Goal: Task Accomplishment & Management: Use online tool/utility

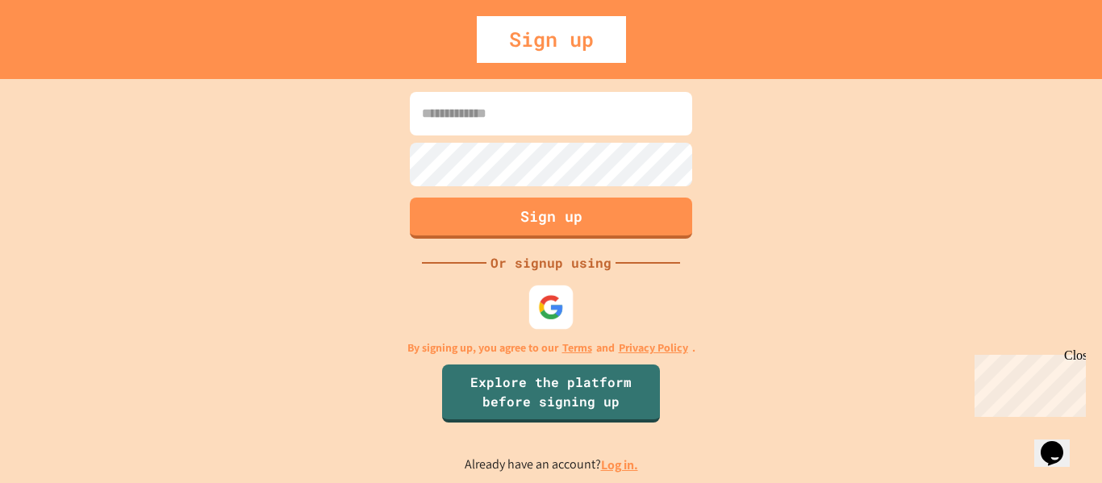
click at [546, 301] on img at bounding box center [551, 307] width 27 height 27
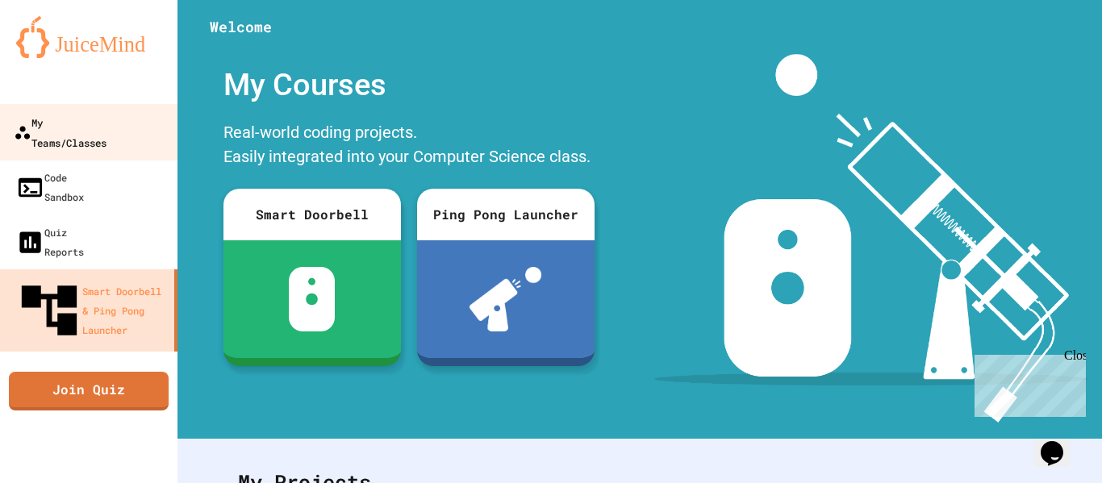
click at [95, 112] on div "My Teams/Classes" at bounding box center [60, 132] width 93 height 40
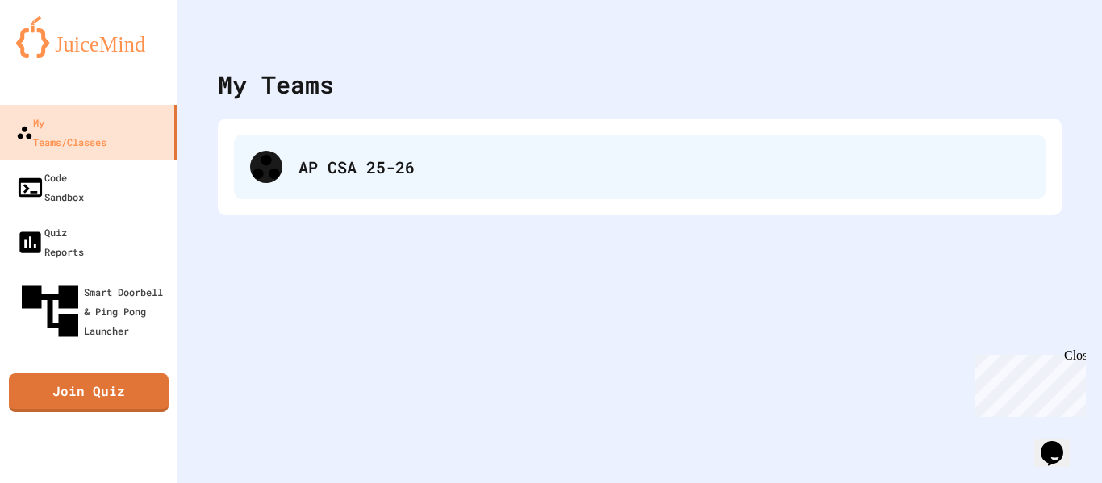
click at [356, 152] on div "AP CSA 25-26" at bounding box center [640, 167] width 812 height 65
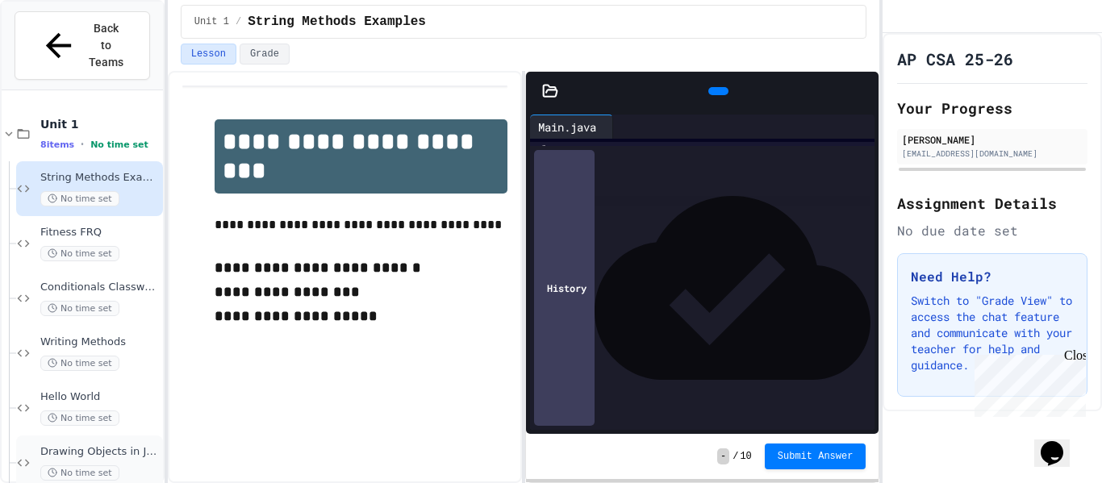
scroll to position [101, 0]
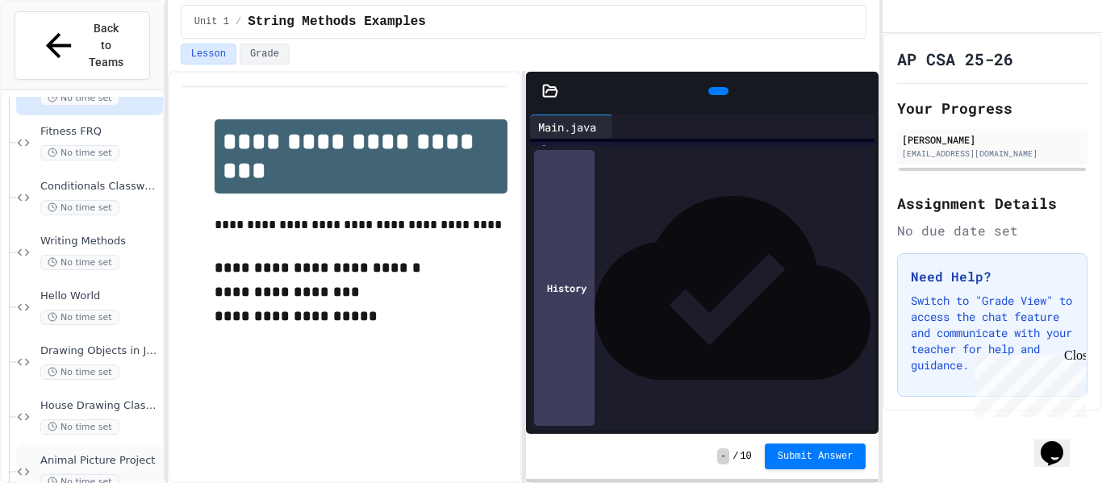
click at [102, 454] on span "Animal Picture Project" at bounding box center [99, 461] width 119 height 14
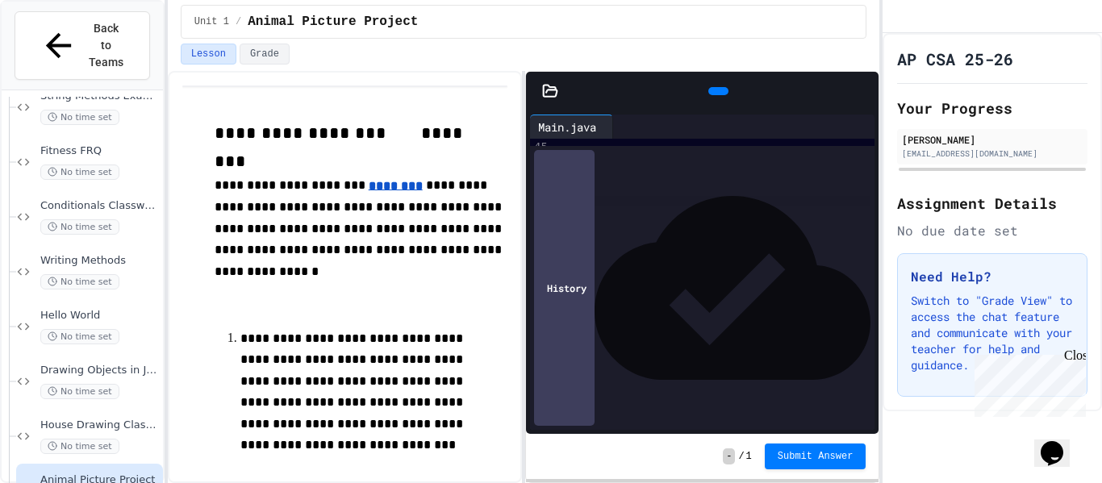
scroll to position [717, 0]
click at [717, 91] on icon at bounding box center [717, 91] width 0 height 0
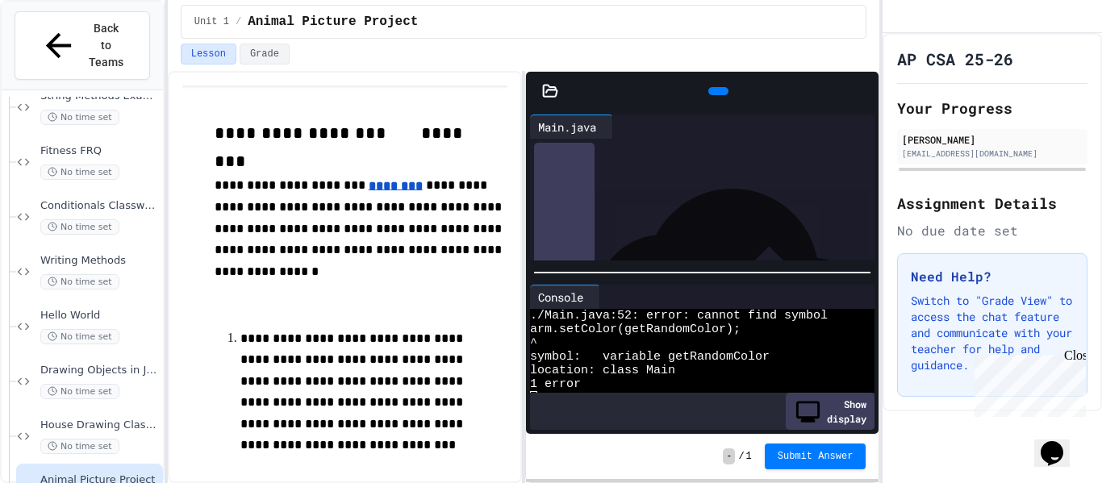
scroll to position [814, 22]
click at [684, 159] on span "**********" at bounding box center [656, 155] width 58 height 11
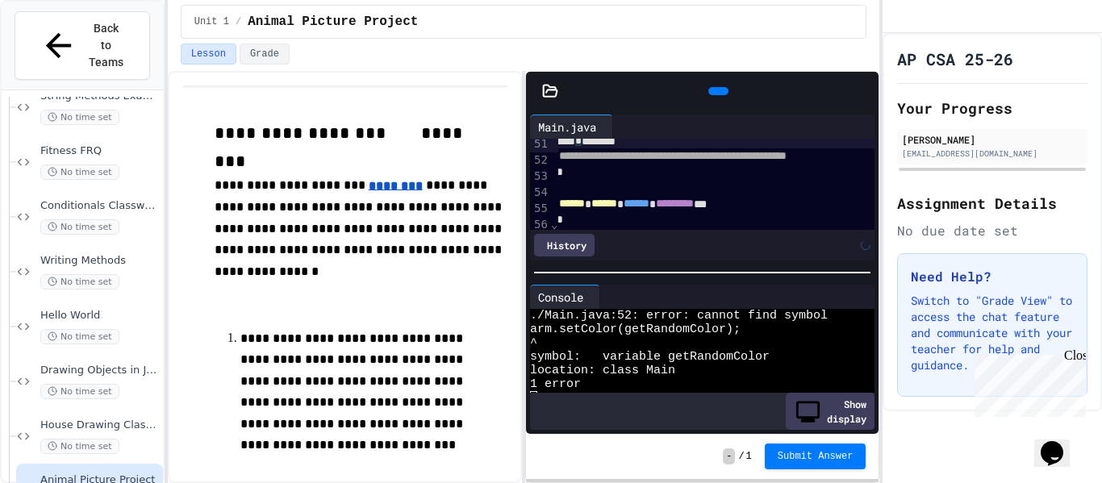
scroll to position [809, 1]
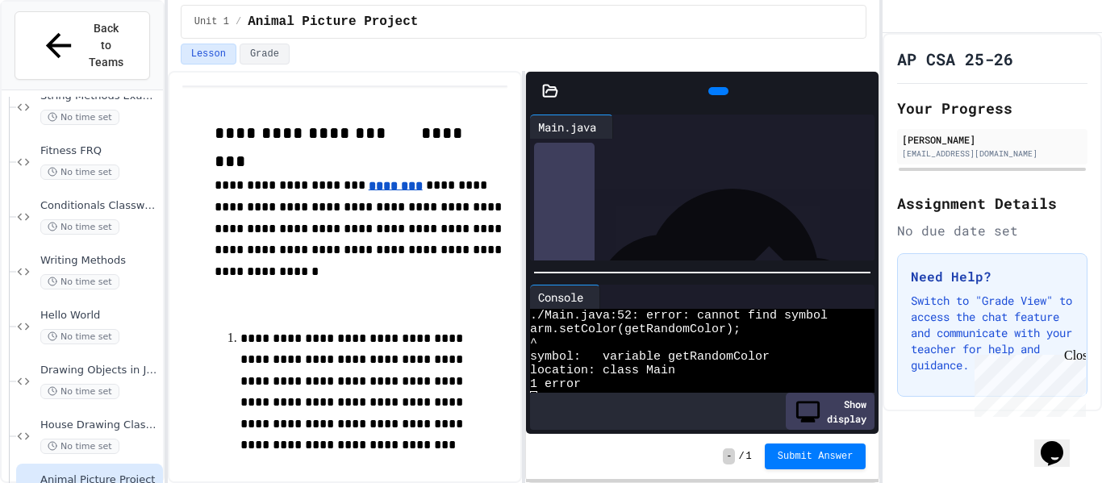
click at [719, 94] on div at bounding box center [719, 91] width 20 height 8
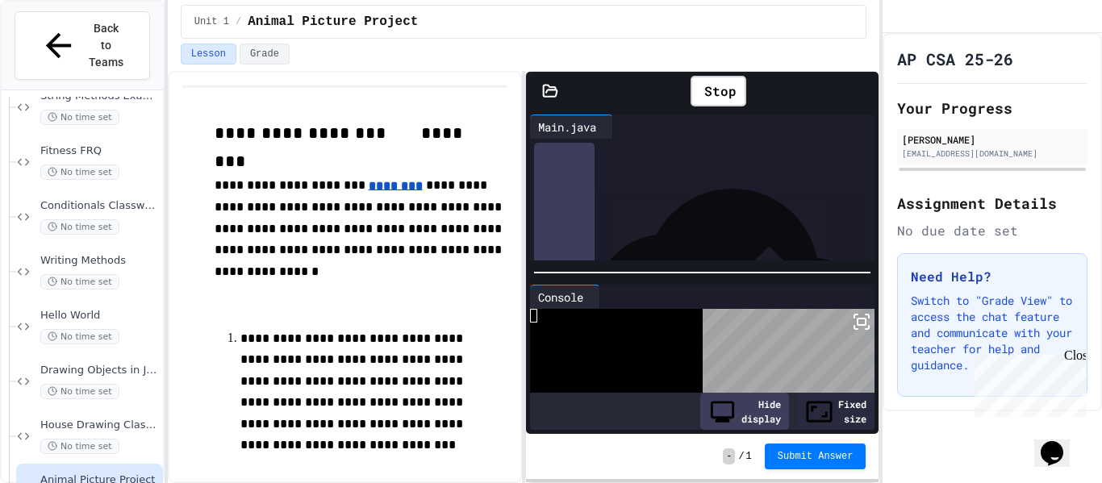
click at [863, 91] on icon at bounding box center [863, 91] width 0 height 0
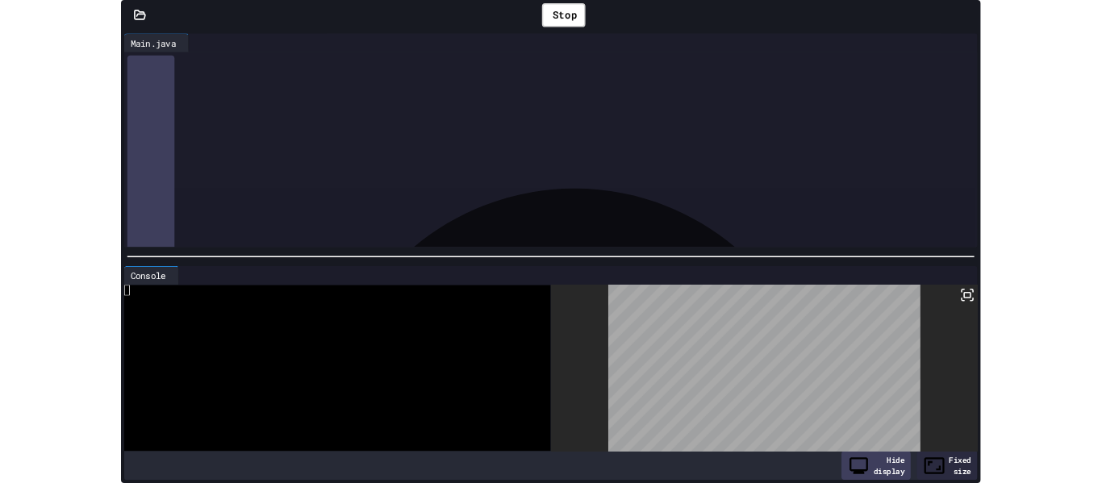
scroll to position [0, 0]
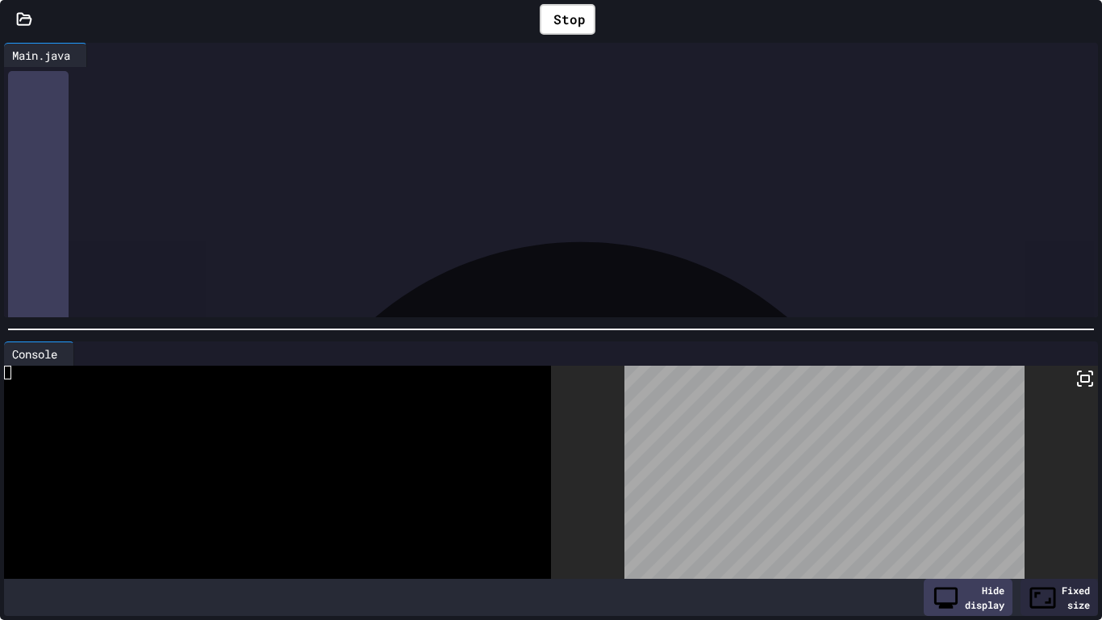
click at [1084, 379] on icon at bounding box center [1085, 378] width 19 height 19
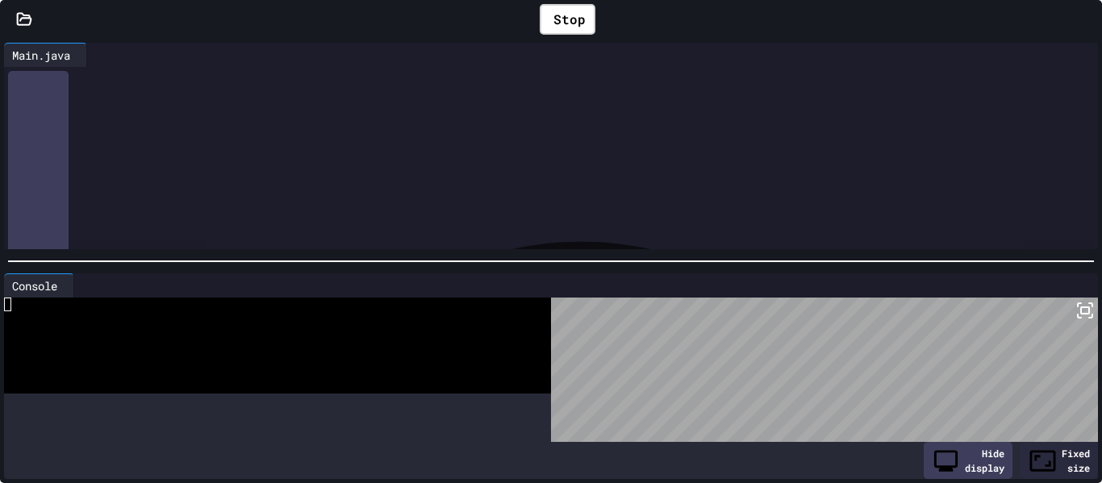
scroll to position [112, 0]
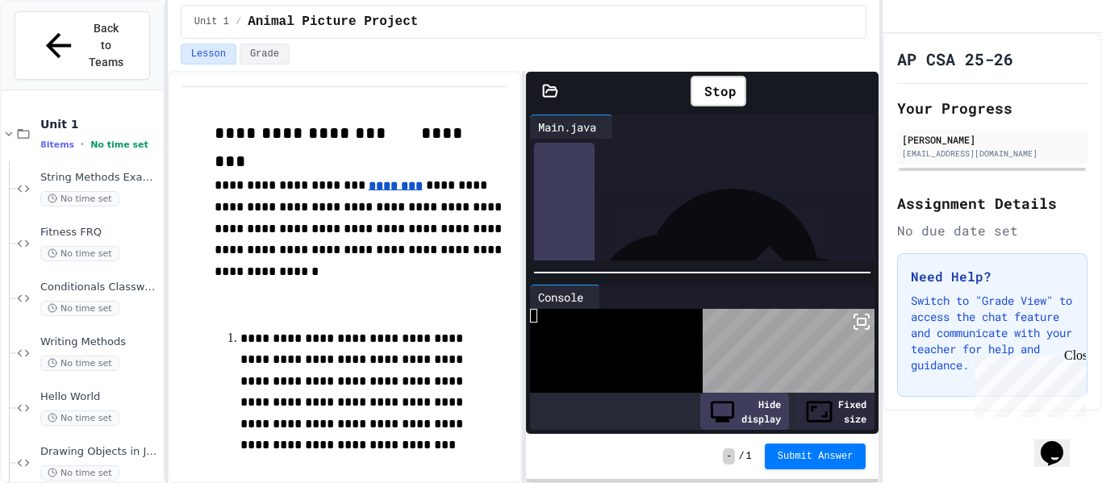
click at [600, 216] on span "***" at bounding box center [595, 214] width 13 height 11
click at [713, 92] on div "Stop" at bounding box center [719, 91] width 56 height 31
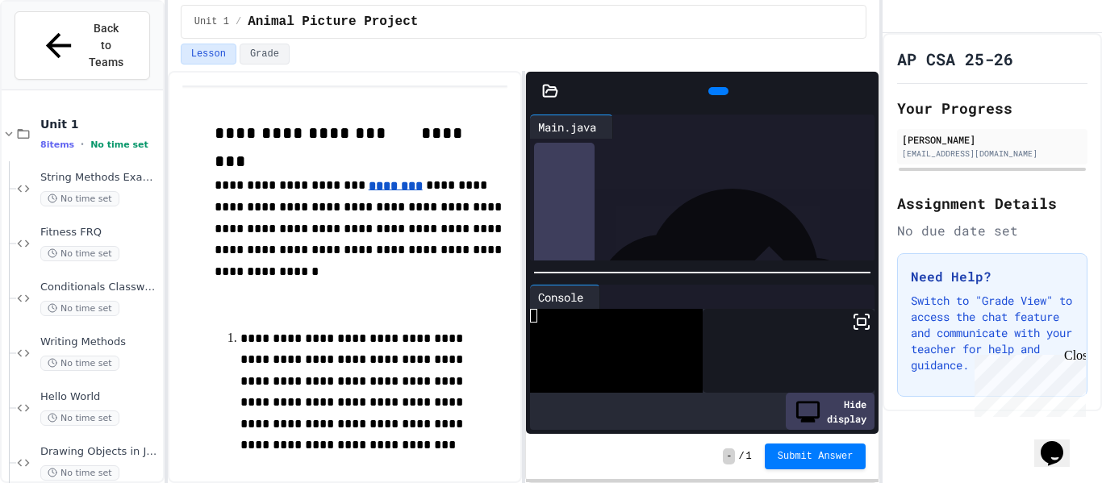
click at [717, 91] on icon at bounding box center [717, 91] width 0 height 0
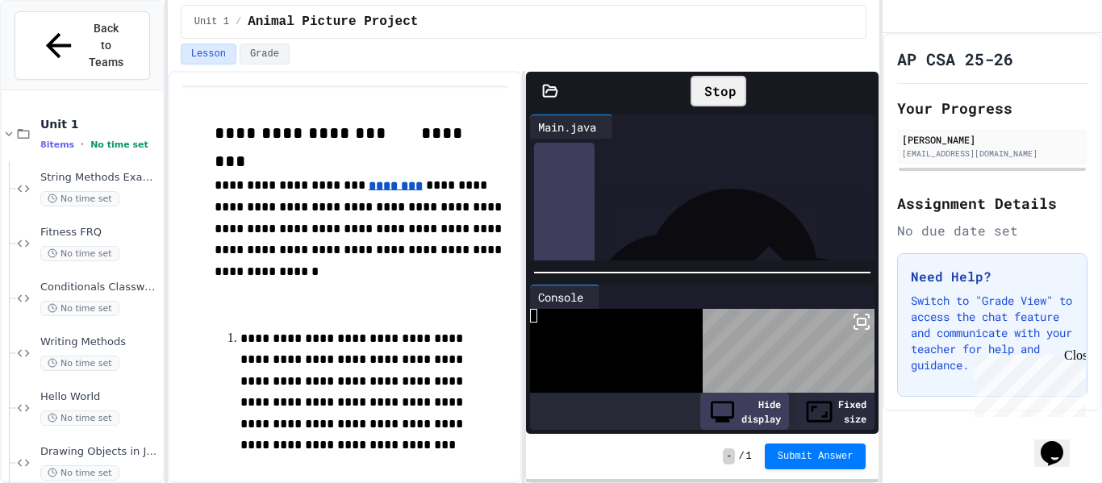
click at [863, 91] on icon at bounding box center [863, 91] width 0 height 0
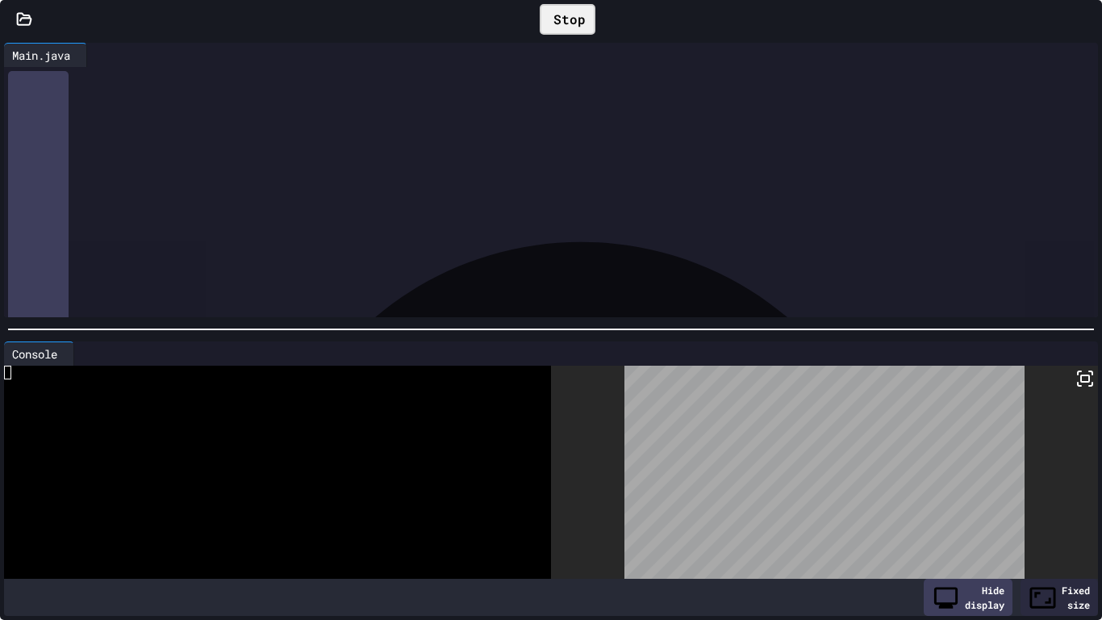
click at [1091, 375] on icon at bounding box center [1085, 378] width 19 height 19
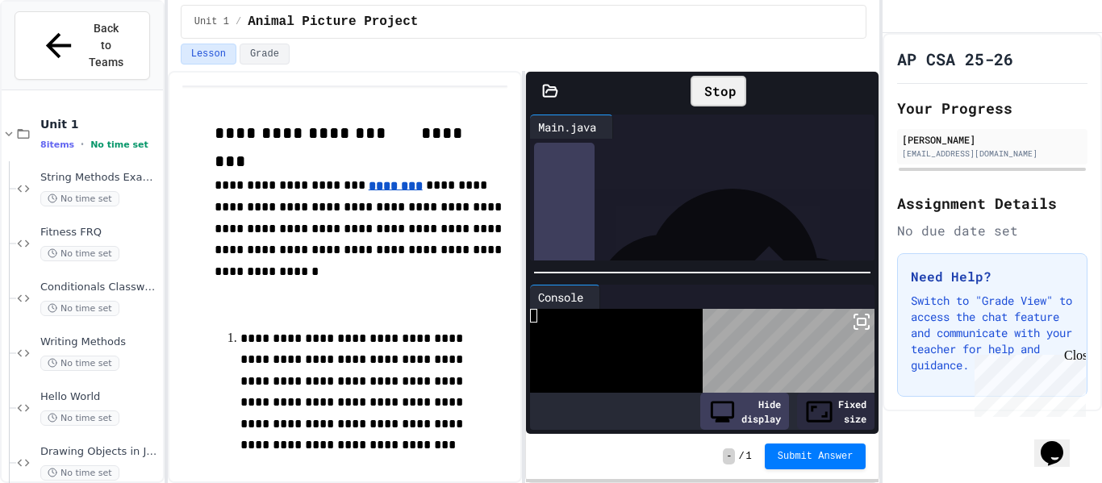
click at [725, 100] on div "Stop" at bounding box center [719, 91] width 56 height 31
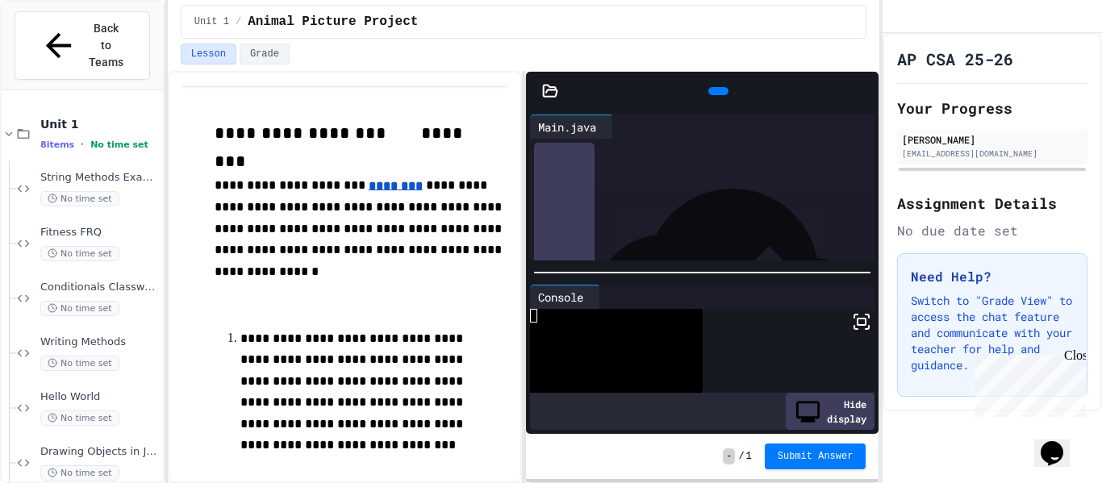
click at [717, 91] on icon at bounding box center [717, 91] width 0 height 0
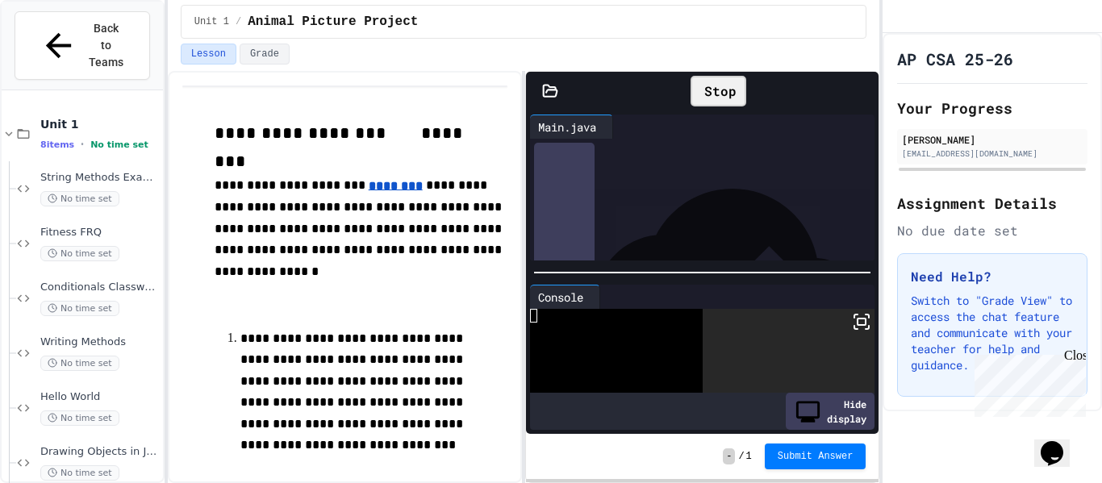
click at [861, 334] on div at bounding box center [789, 351] width 173 height 85
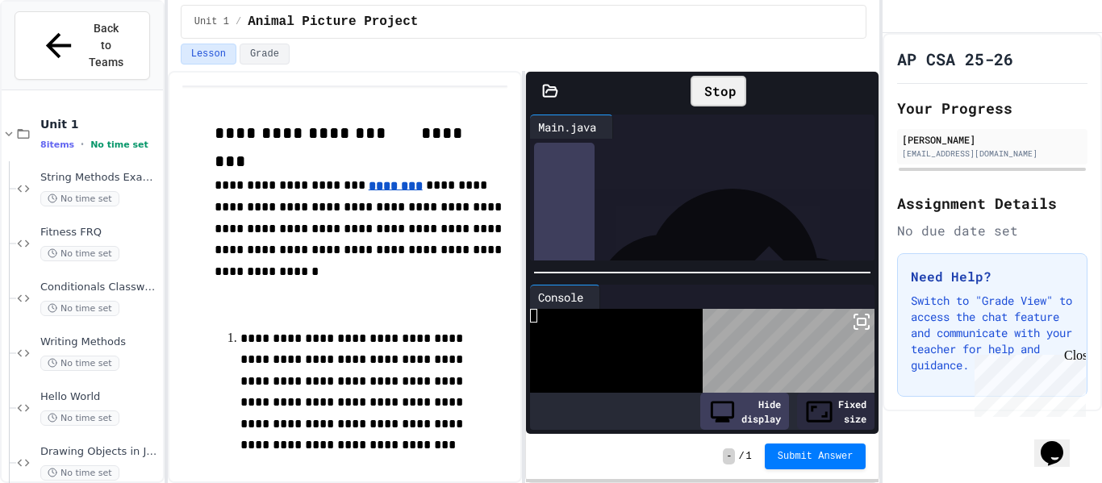
click at [863, 91] on icon at bounding box center [863, 91] width 0 height 0
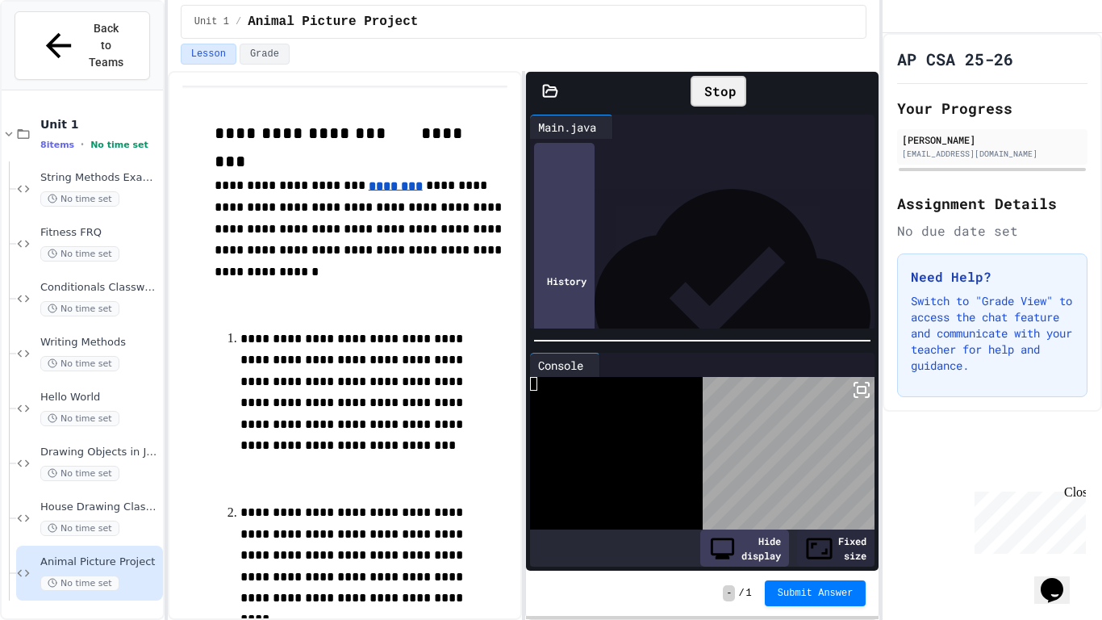
click at [866, 387] on rect at bounding box center [862, 390] width 8 height 6
